Goal: Task Accomplishment & Management: Manage account settings

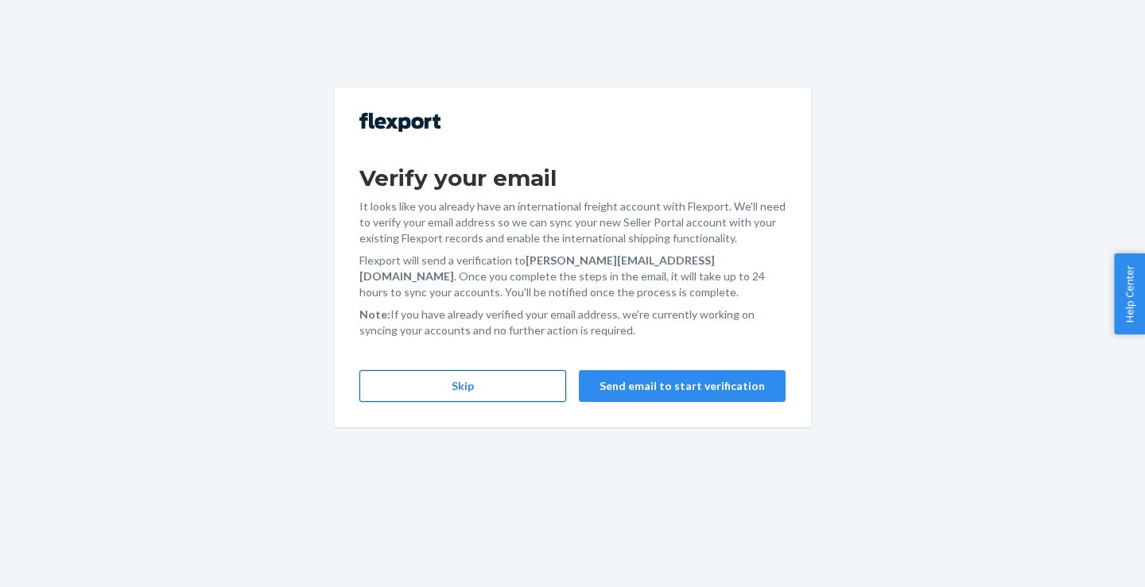
click at [502, 376] on button "Skip" at bounding box center [462, 386] width 207 height 32
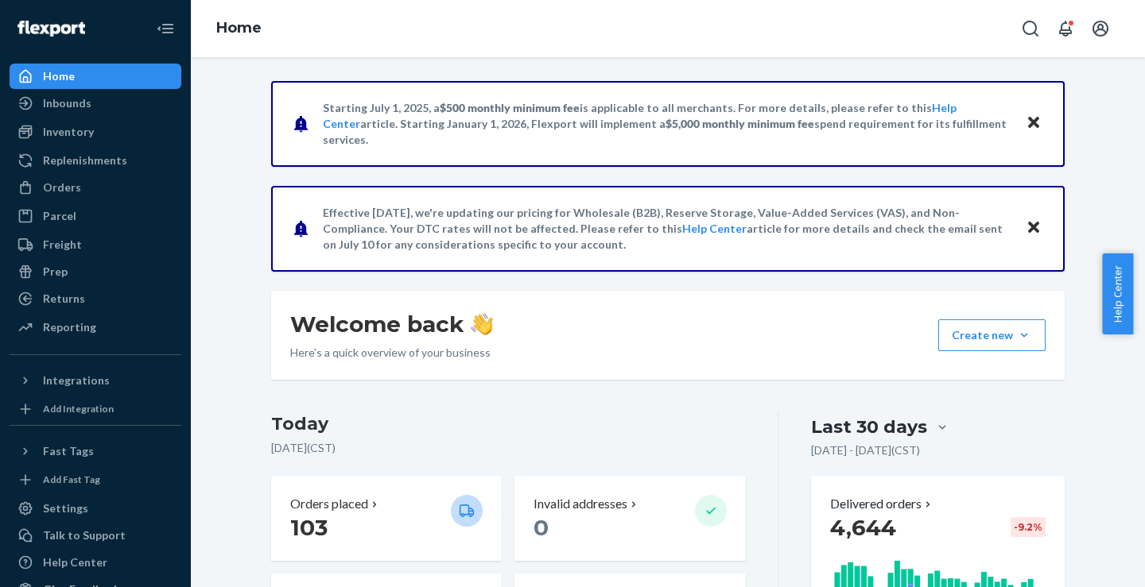
click at [620, 427] on h3 "Today" at bounding box center [508, 424] width 475 height 25
